Goal: Task Accomplishment & Management: Use online tool/utility

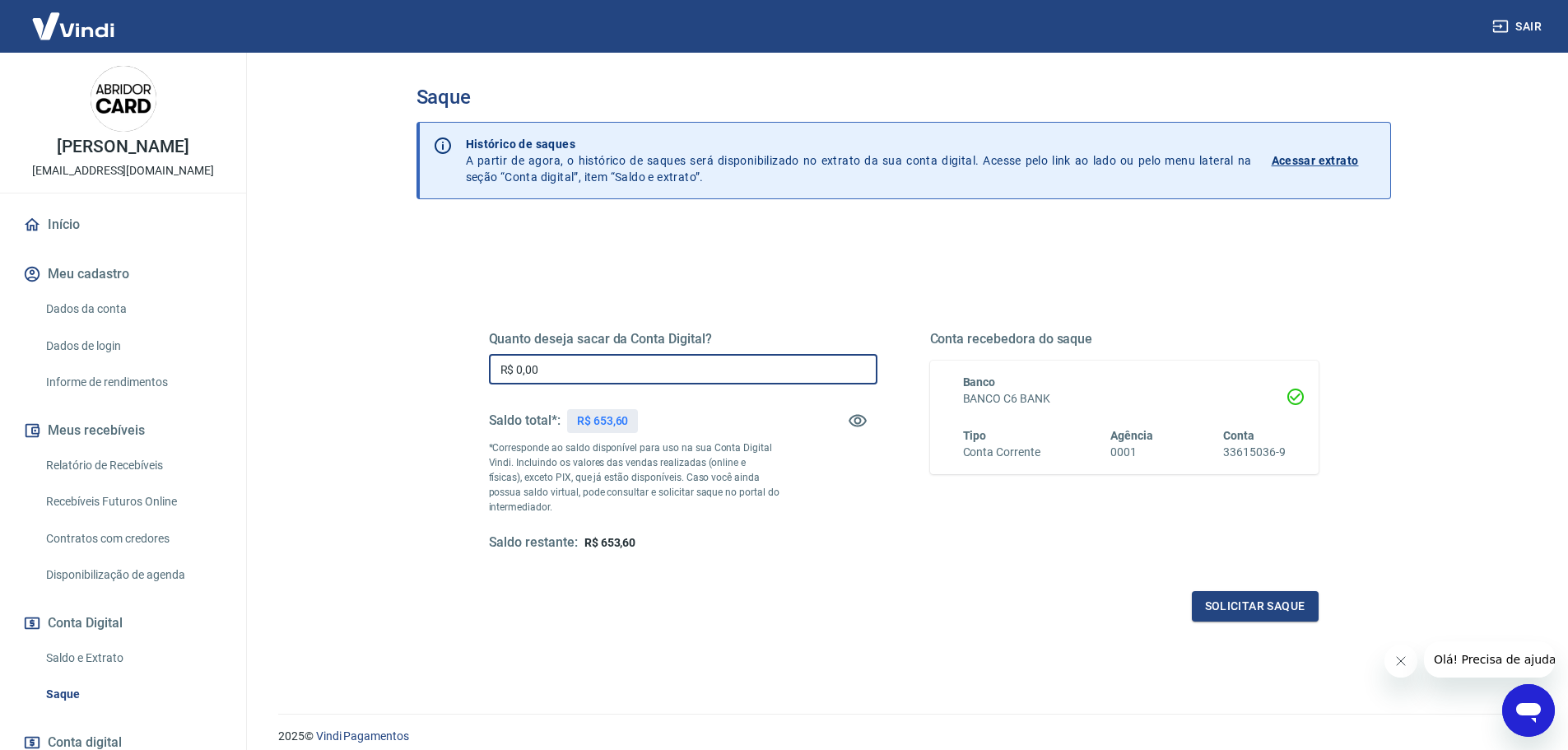
click at [650, 363] on input "R$ 0,00" at bounding box center [683, 369] width 389 height 31
type input "R$ 653,60"
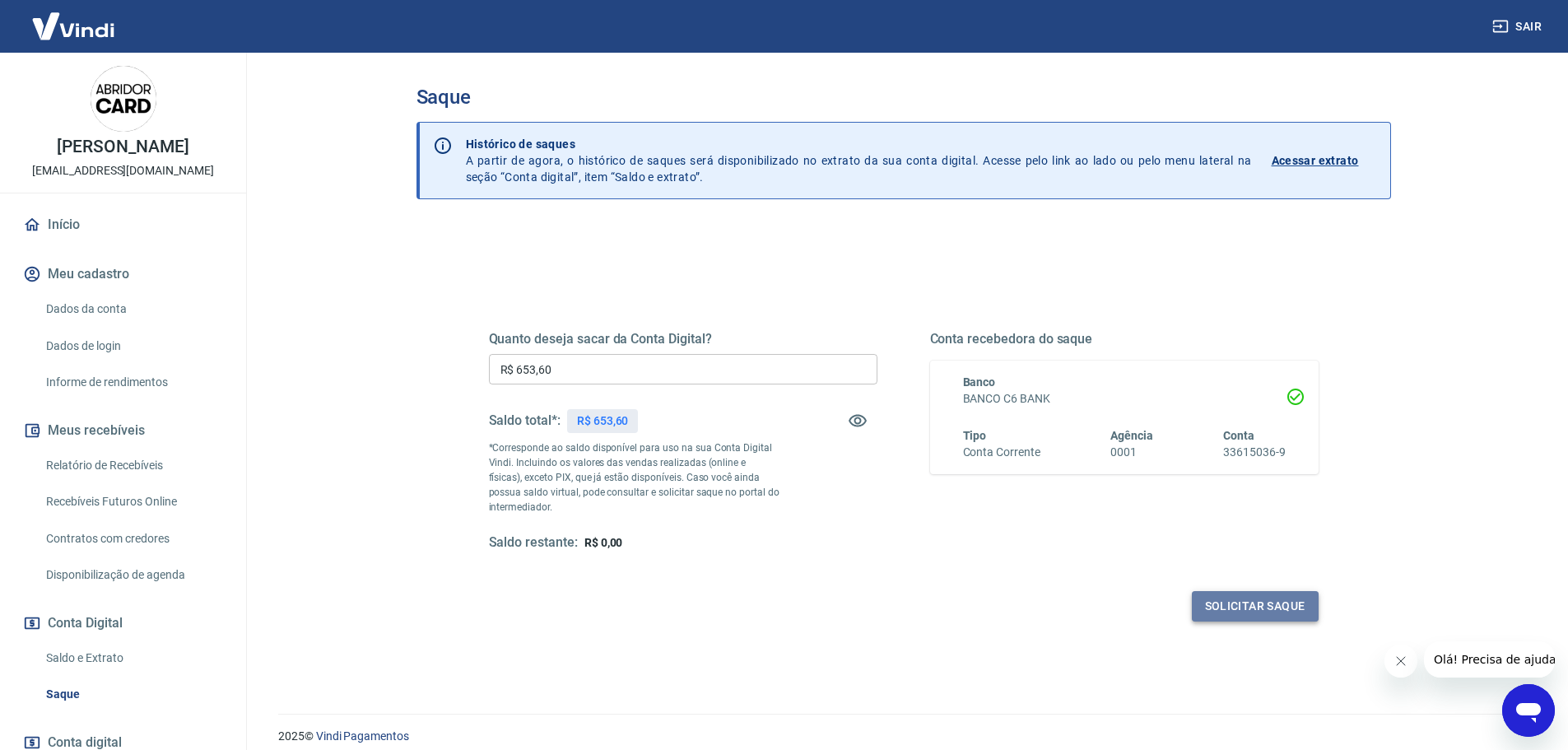
click at [1274, 595] on button "Solicitar saque" at bounding box center [1255, 605] width 127 height 31
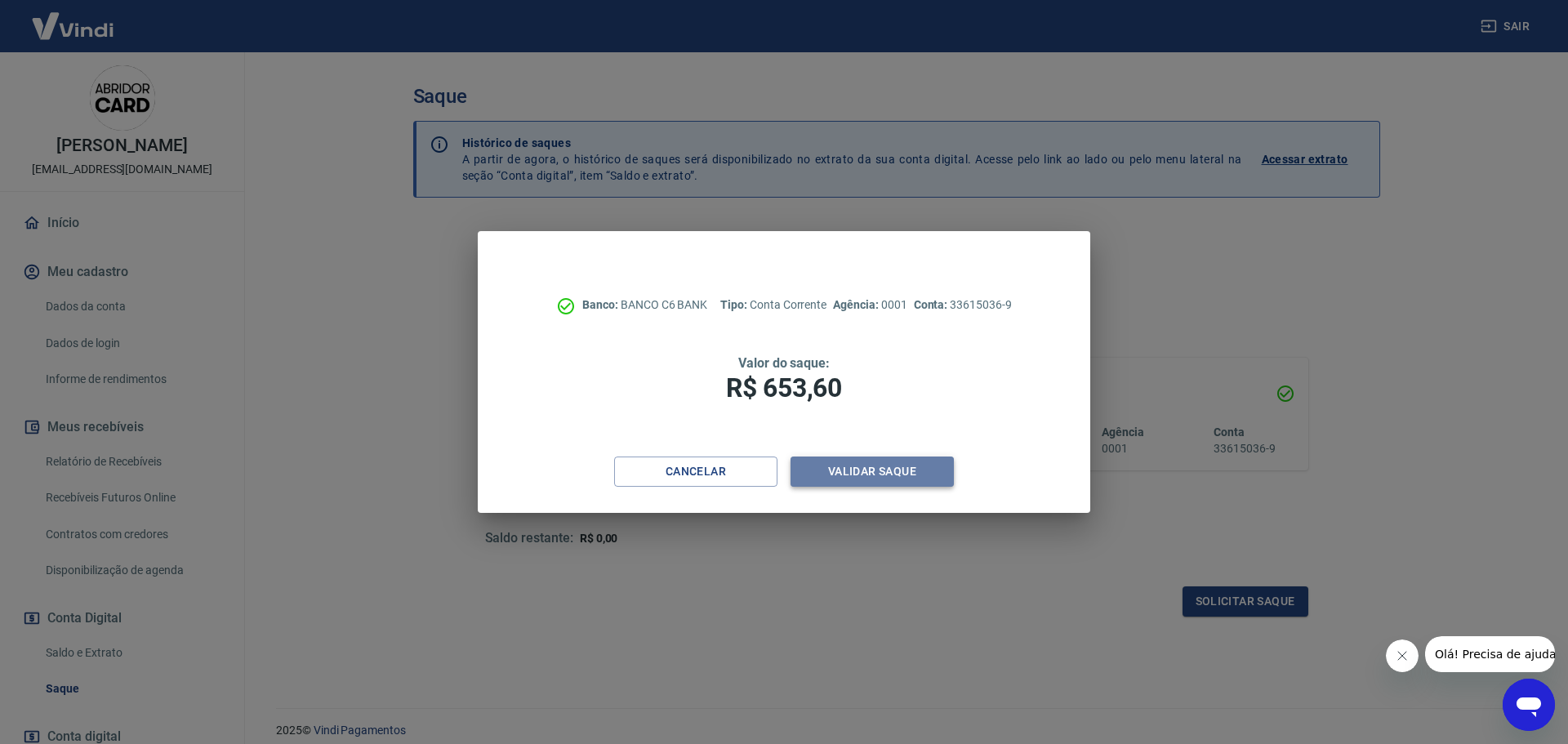
click at [917, 466] on button "Validar saque" at bounding box center [871, 471] width 163 height 30
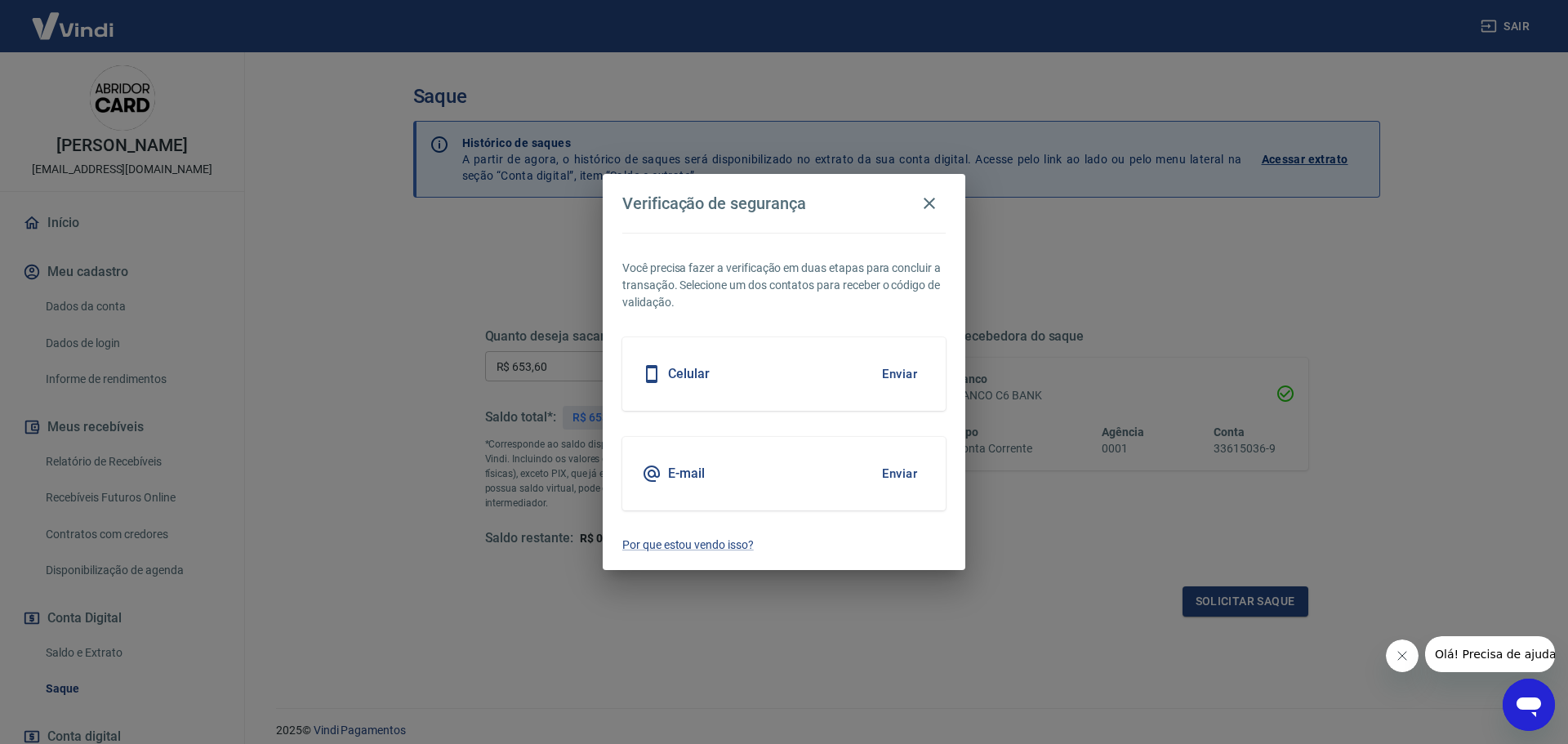
click at [901, 478] on button "Enviar" at bounding box center [900, 473] width 53 height 34
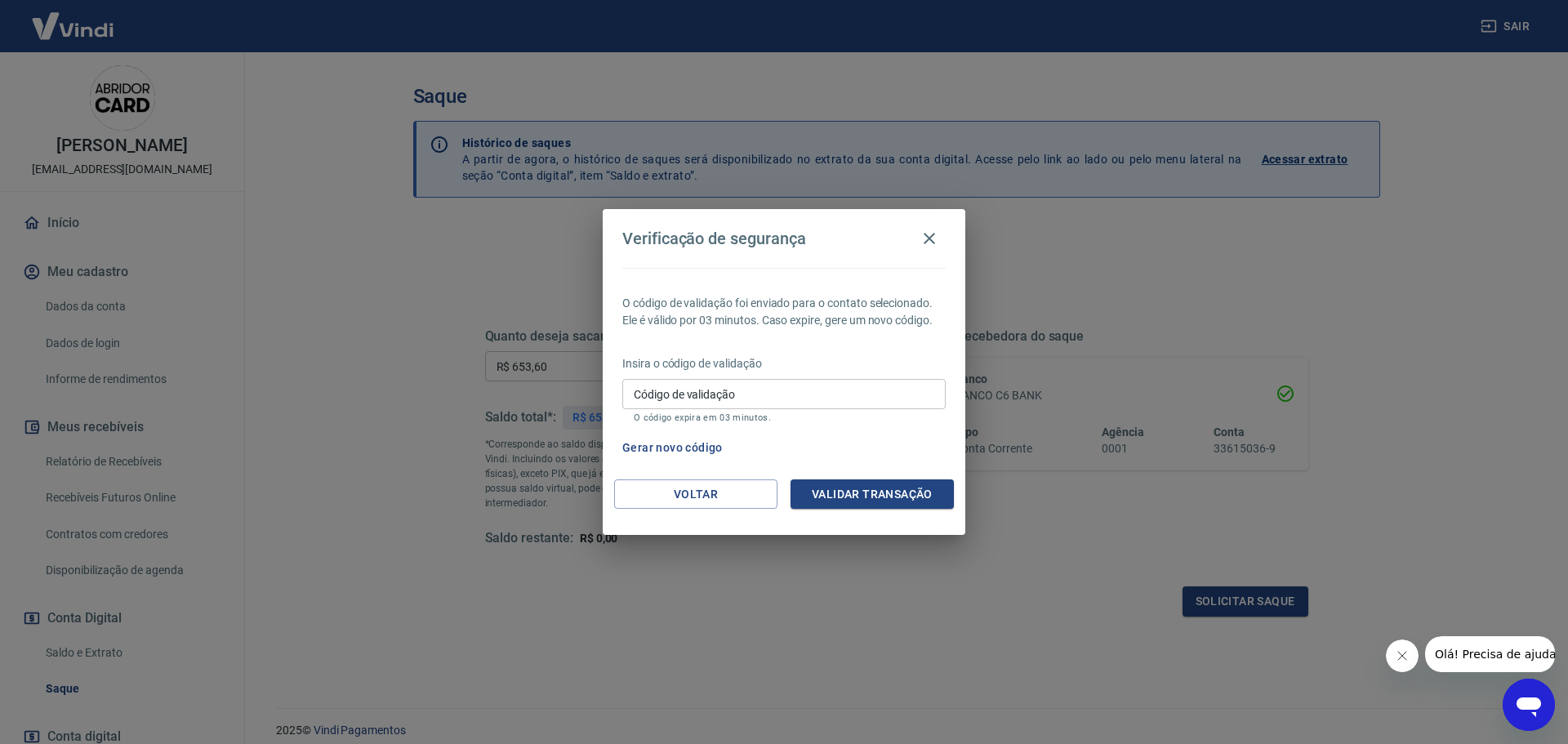
click at [724, 399] on input "Código de validação" at bounding box center [784, 393] width 323 height 30
type input "6"
type input "366504"
click at [869, 485] on button "Validar transação" at bounding box center [871, 494] width 163 height 30
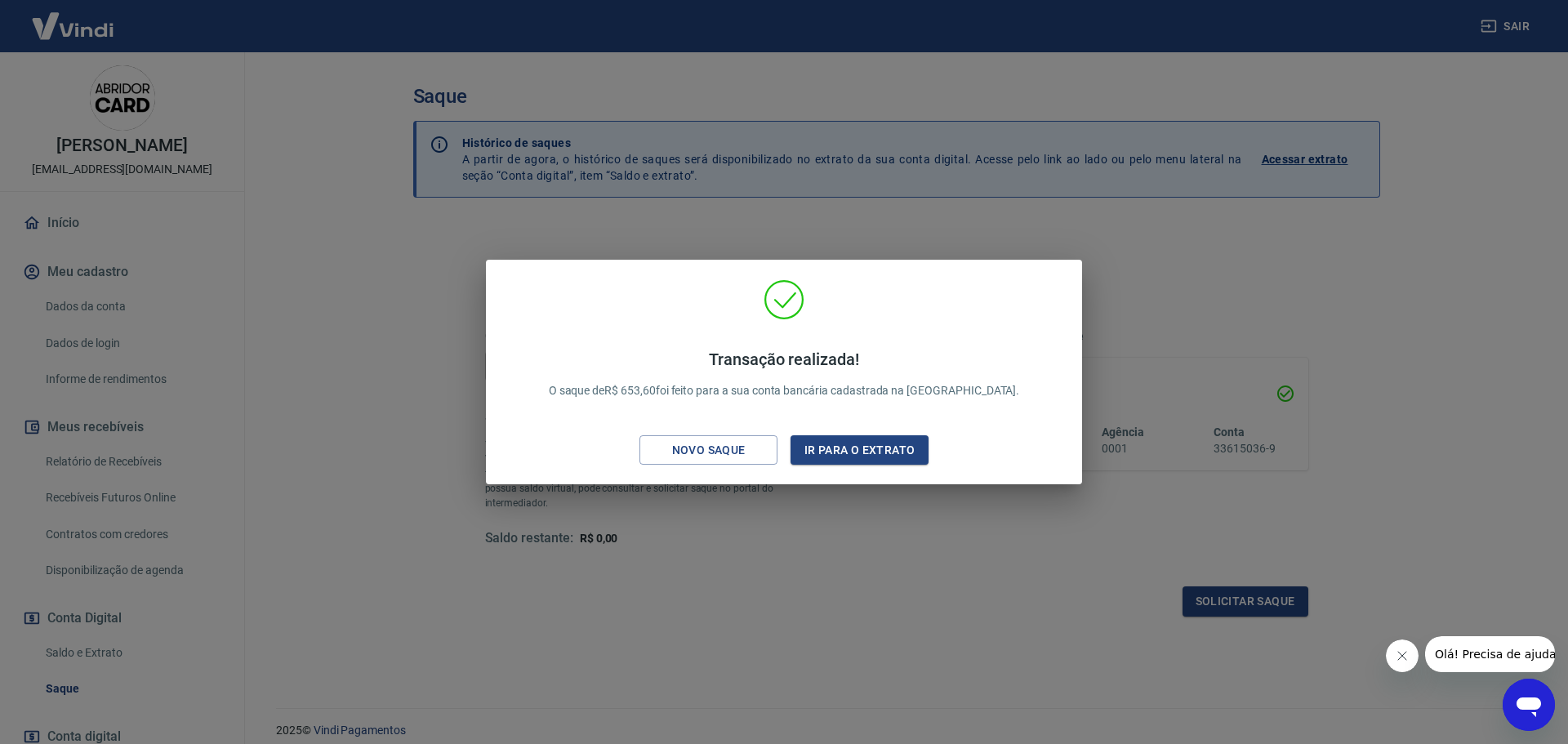
click at [761, 561] on div "Transação realizada! O saque de R$ 653,60 foi feito para a sua conta bancária c…" at bounding box center [784, 372] width 1568 height 744
